Goal: Task Accomplishment & Management: Use online tool/utility

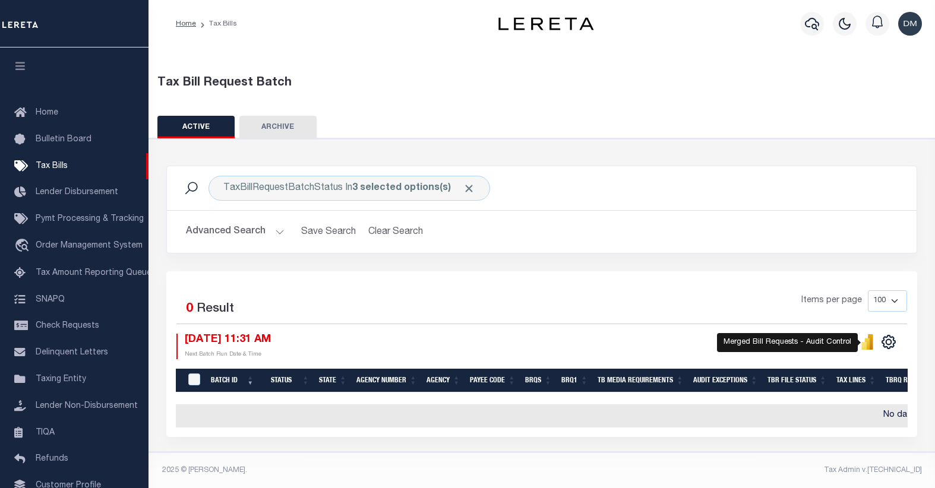
select select
click at [247, 232] on button "Advanced Search" at bounding box center [235, 231] width 99 height 23
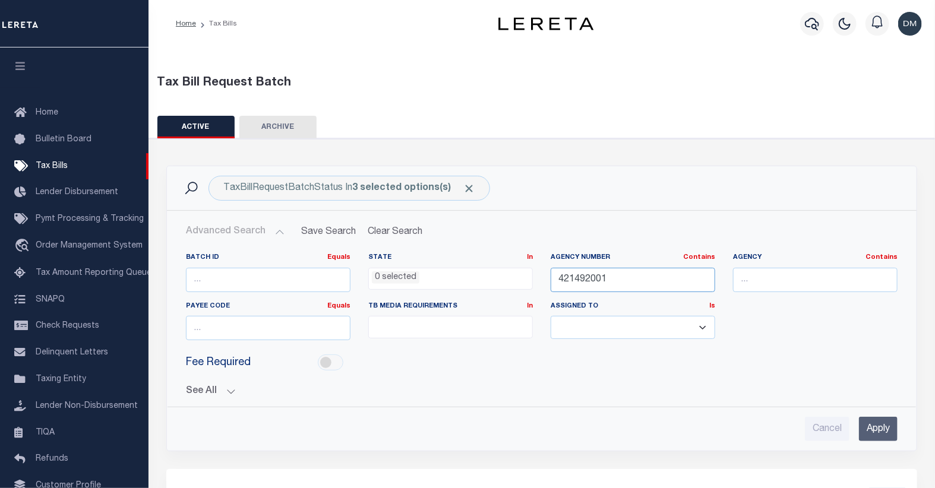
click at [571, 282] on input "421492001" at bounding box center [633, 280] width 165 height 24
type input "150610000"
click at [879, 435] on input "Apply" at bounding box center [878, 429] width 39 height 24
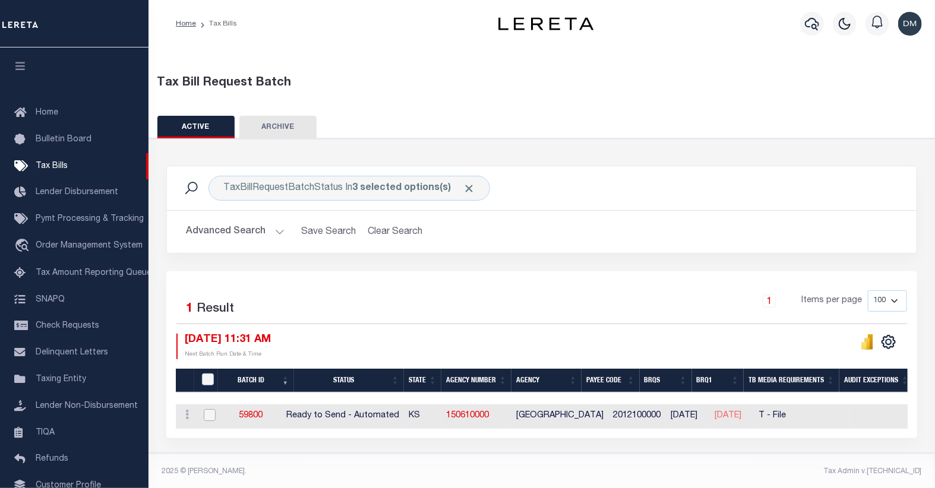
click at [211, 418] on input "checkbox" at bounding box center [210, 415] width 12 height 12
checkbox input "true"
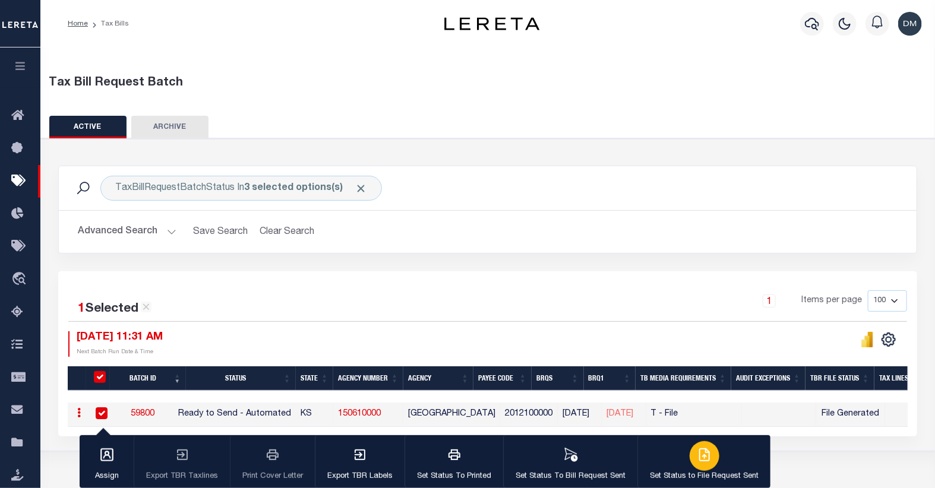
click at [699, 455] on icon "button" at bounding box center [704, 455] width 14 height 14
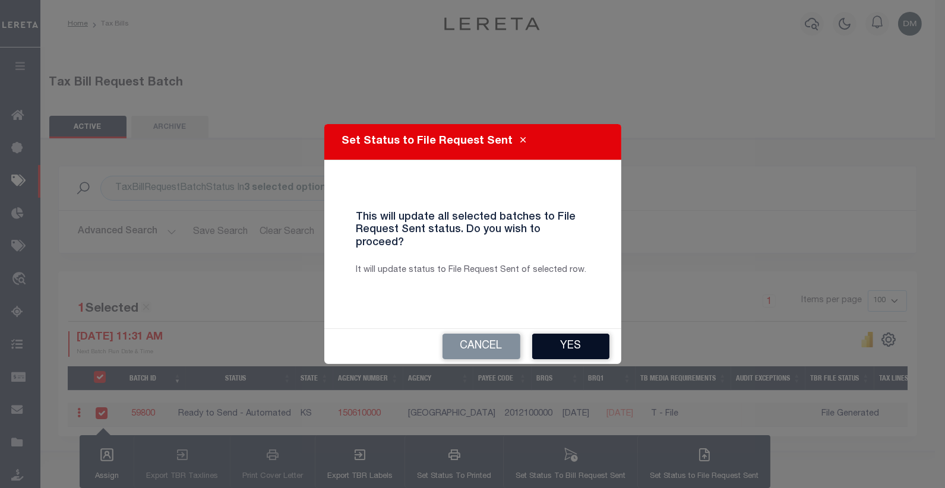
click at [575, 339] on button "Yes" at bounding box center [570, 347] width 77 height 26
